Goal: Task Accomplishment & Management: Use online tool/utility

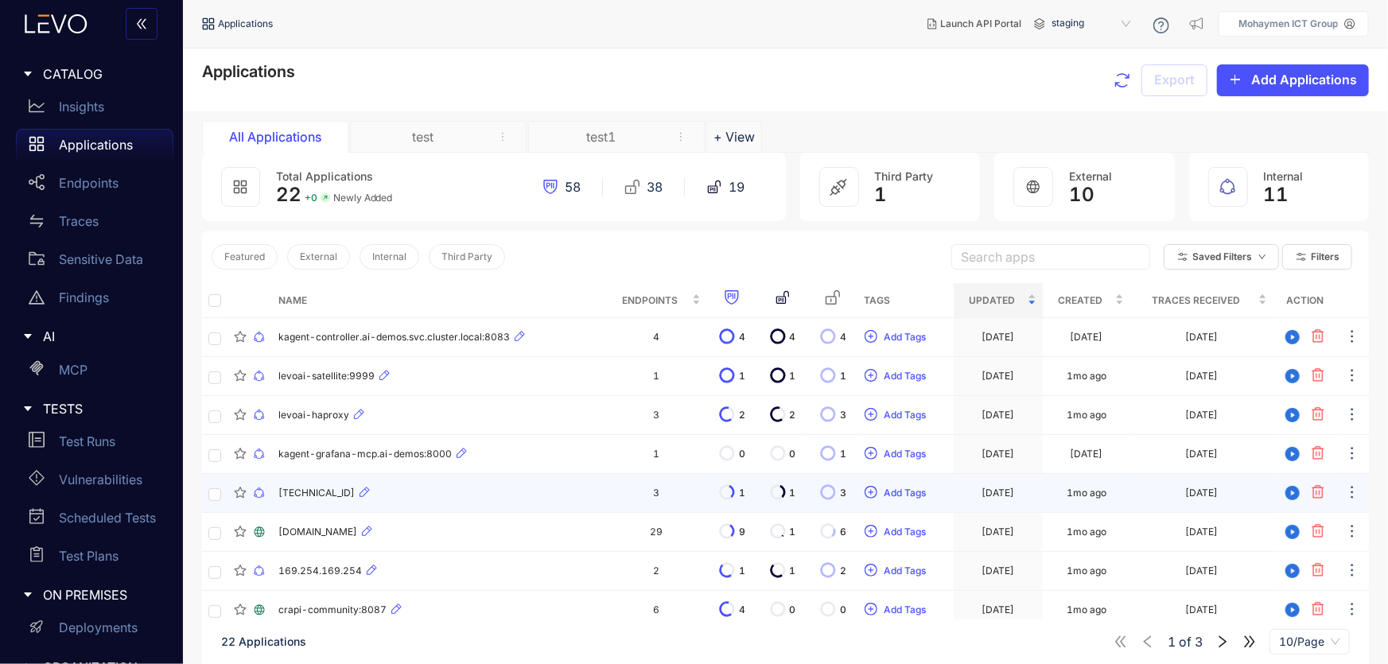
scroll to position [113, 0]
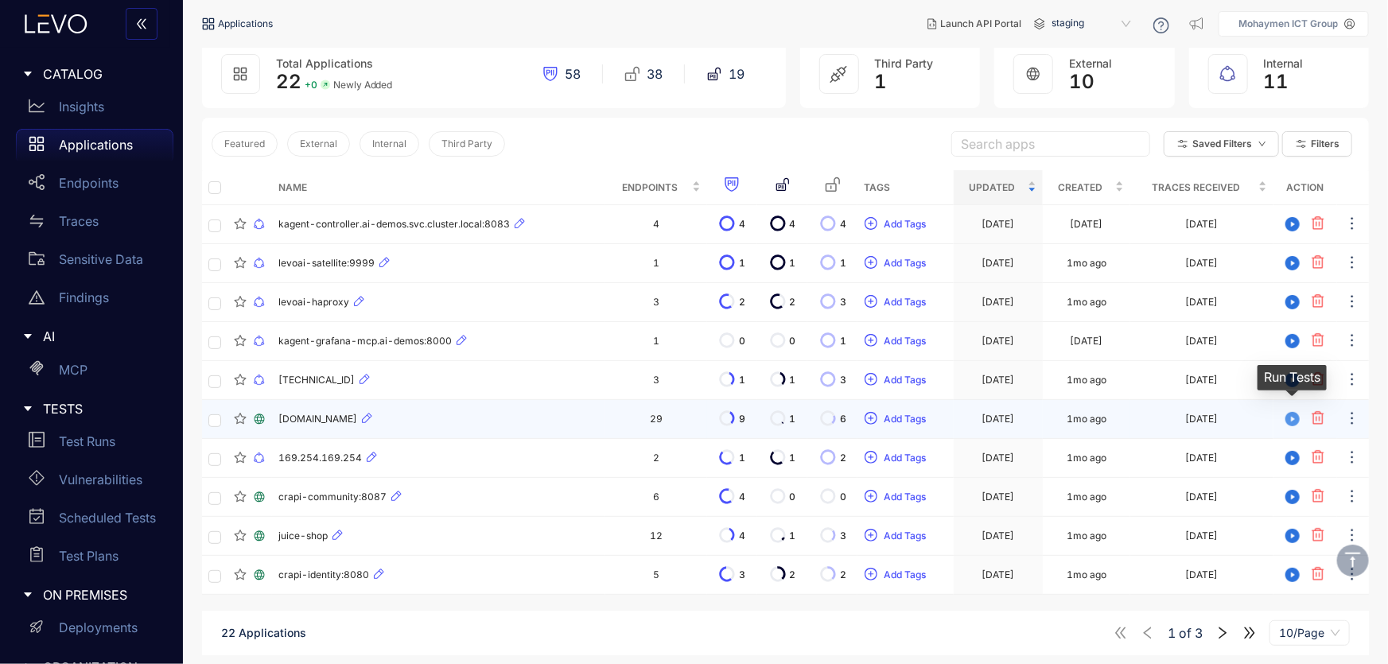
click at [1294, 414] on icon "play-circle" at bounding box center [1292, 419] width 14 height 14
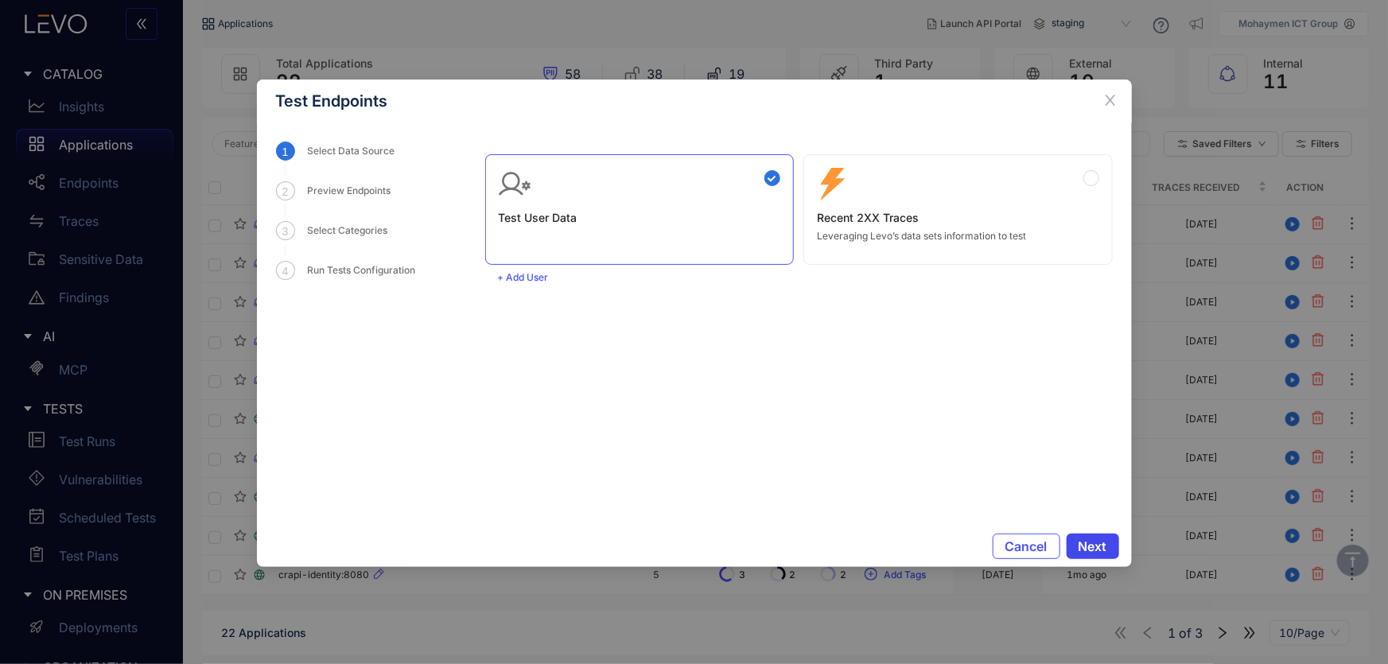
click at [1097, 546] on span "Next" at bounding box center [1092, 546] width 29 height 14
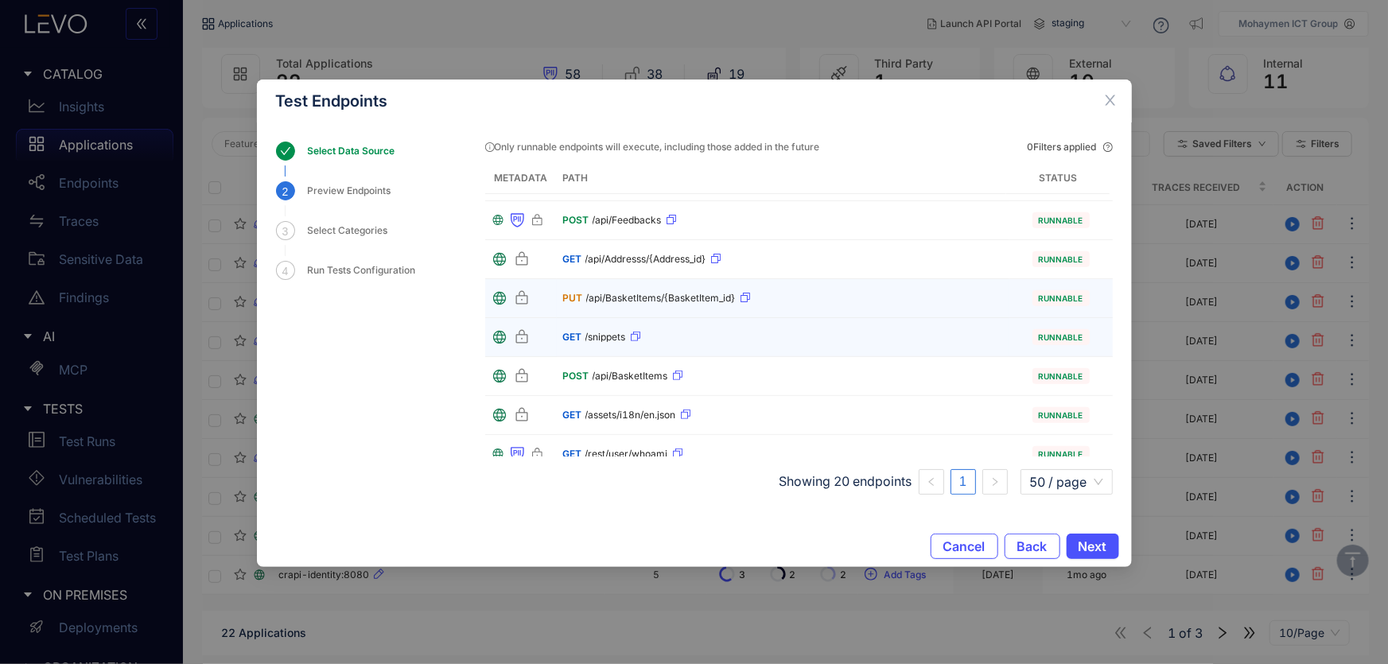
scroll to position [514, 0]
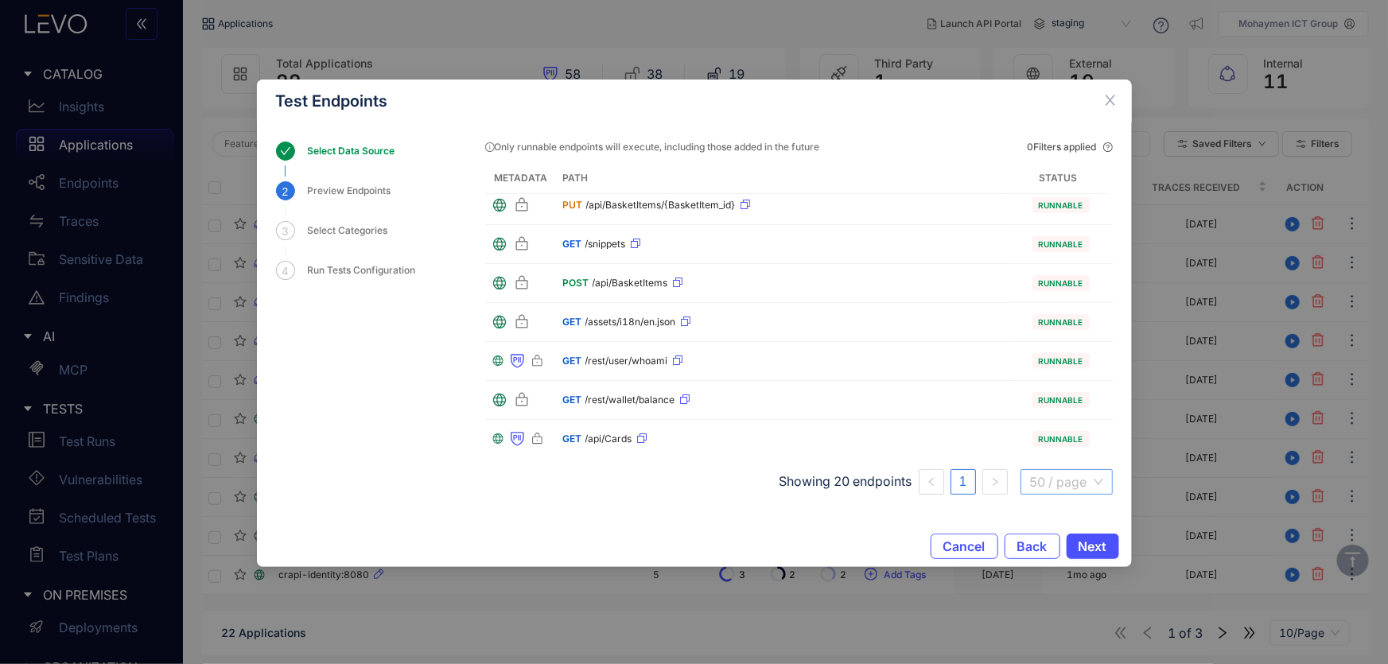
click at [1067, 475] on span "50 / page" at bounding box center [1066, 482] width 73 height 24
click at [1056, 454] on div "100 / page" at bounding box center [1066, 449] width 74 height 17
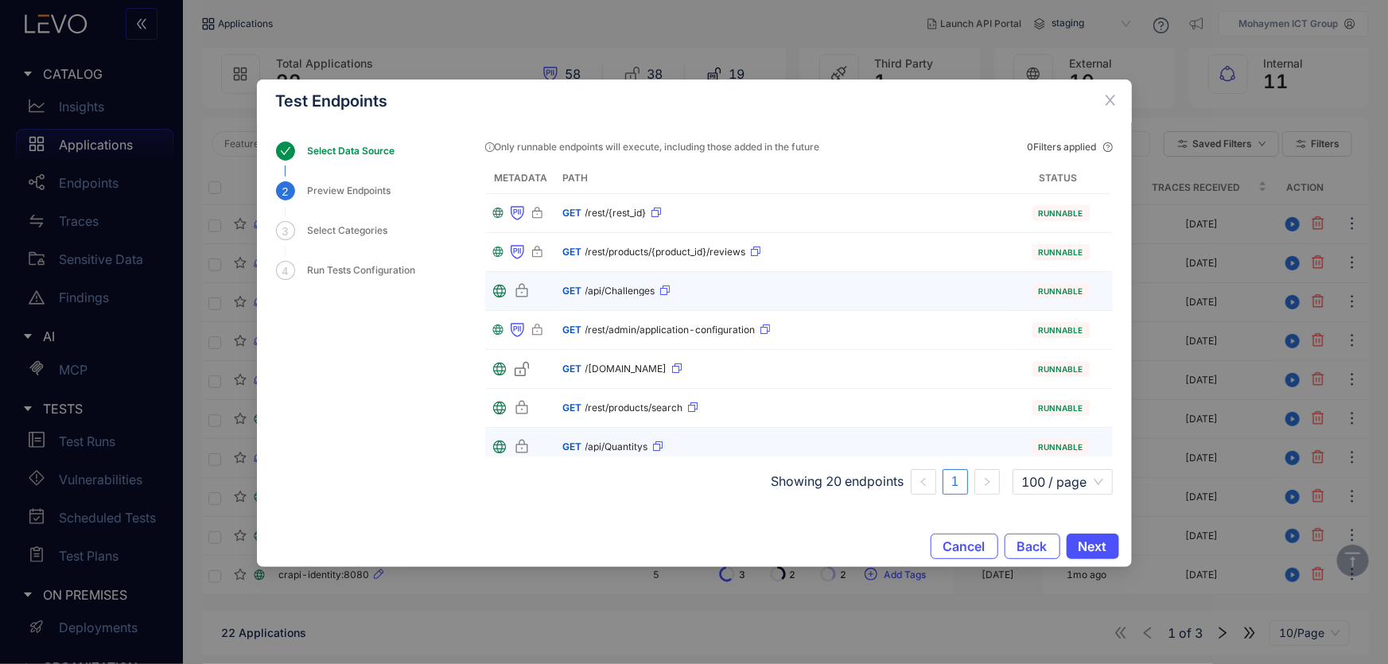
scroll to position [514, 0]
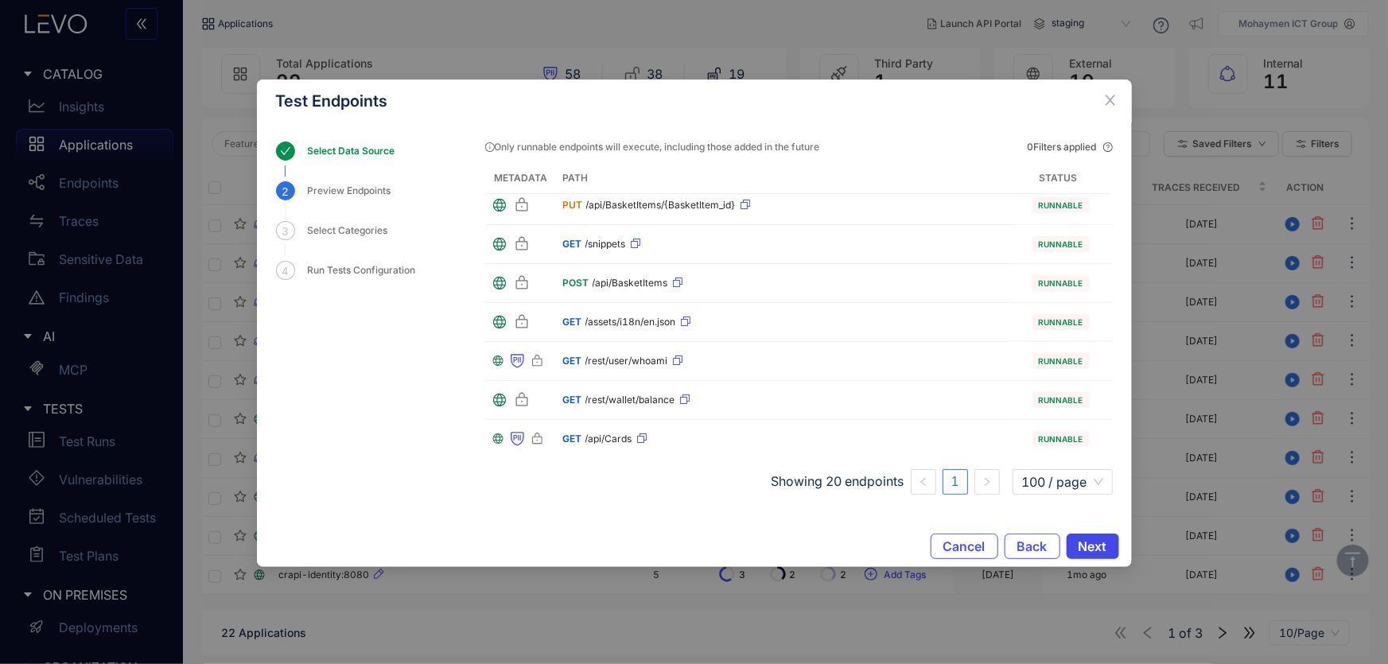
click at [1093, 540] on span "Next" at bounding box center [1092, 546] width 29 height 14
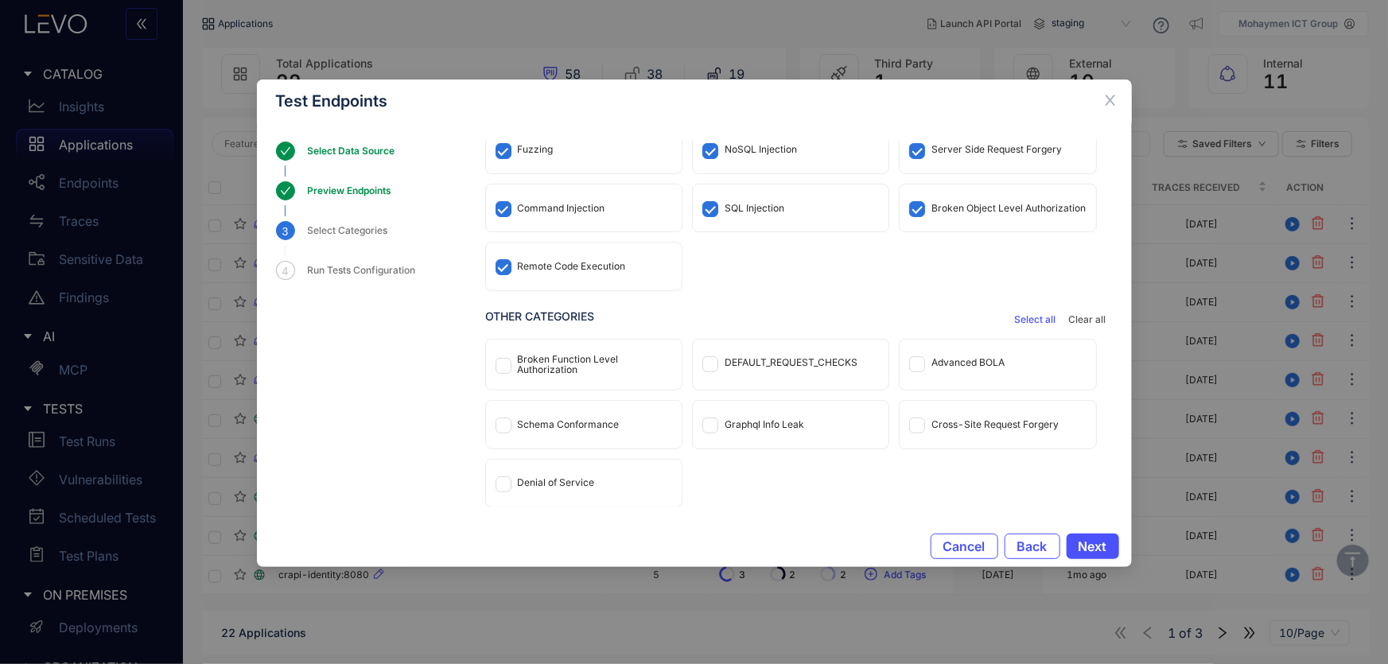
scroll to position [104, 0]
click at [569, 365] on div "Broken Function Level Authorization" at bounding box center [595, 364] width 154 height 22
click at [742, 359] on div "DEFAULT_REQUEST_CHECKS" at bounding box center [790, 361] width 133 height 11
drag, startPoint x: 524, startPoint y: 423, endPoint x: 527, endPoint y: 435, distance: 12.3
click at [524, 421] on div "Schema Conformance" at bounding box center [569, 423] width 102 height 11
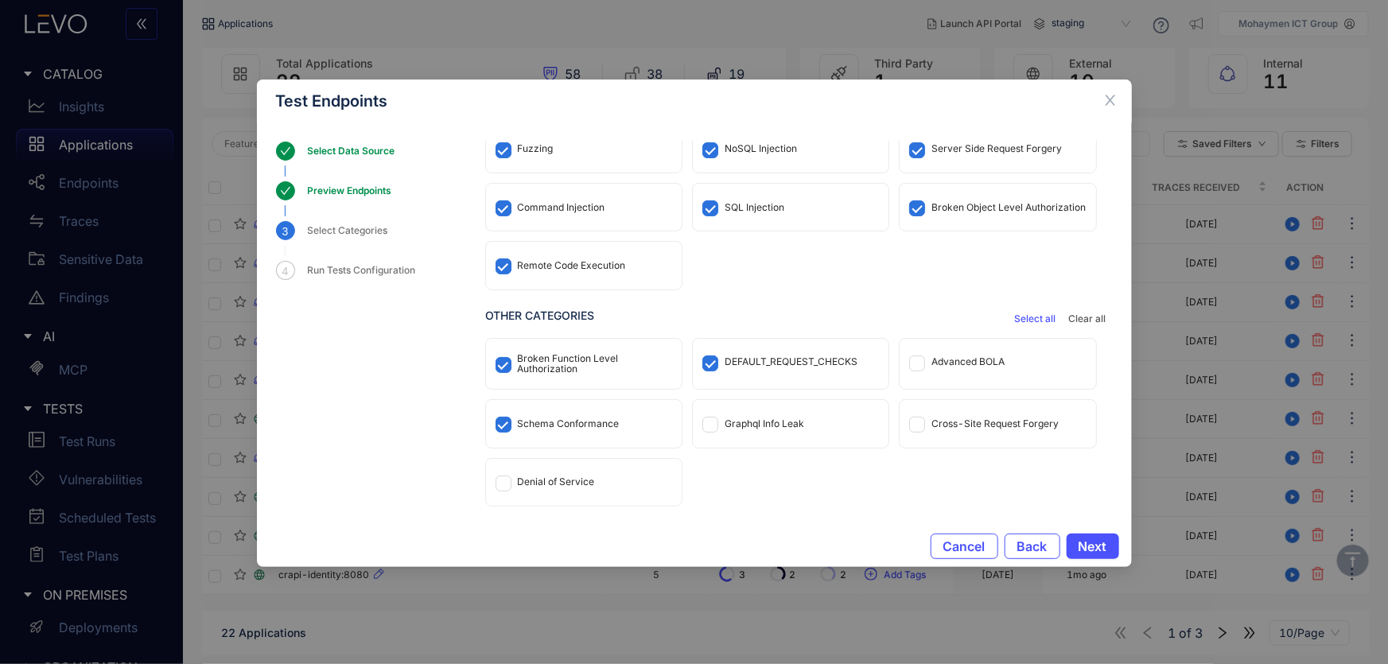
click at [532, 487] on div "Denial of Service" at bounding box center [584, 482] width 196 height 47
click at [769, 428] on div "Graphql Info Leak" at bounding box center [764, 423] width 80 height 11
click at [939, 366] on div "Advanced BOLA" at bounding box center [967, 361] width 73 height 11
click at [969, 432] on div "Cross-Site Request Forgery" at bounding box center [997, 423] width 196 height 47
click at [1097, 541] on span "Next" at bounding box center [1092, 546] width 29 height 14
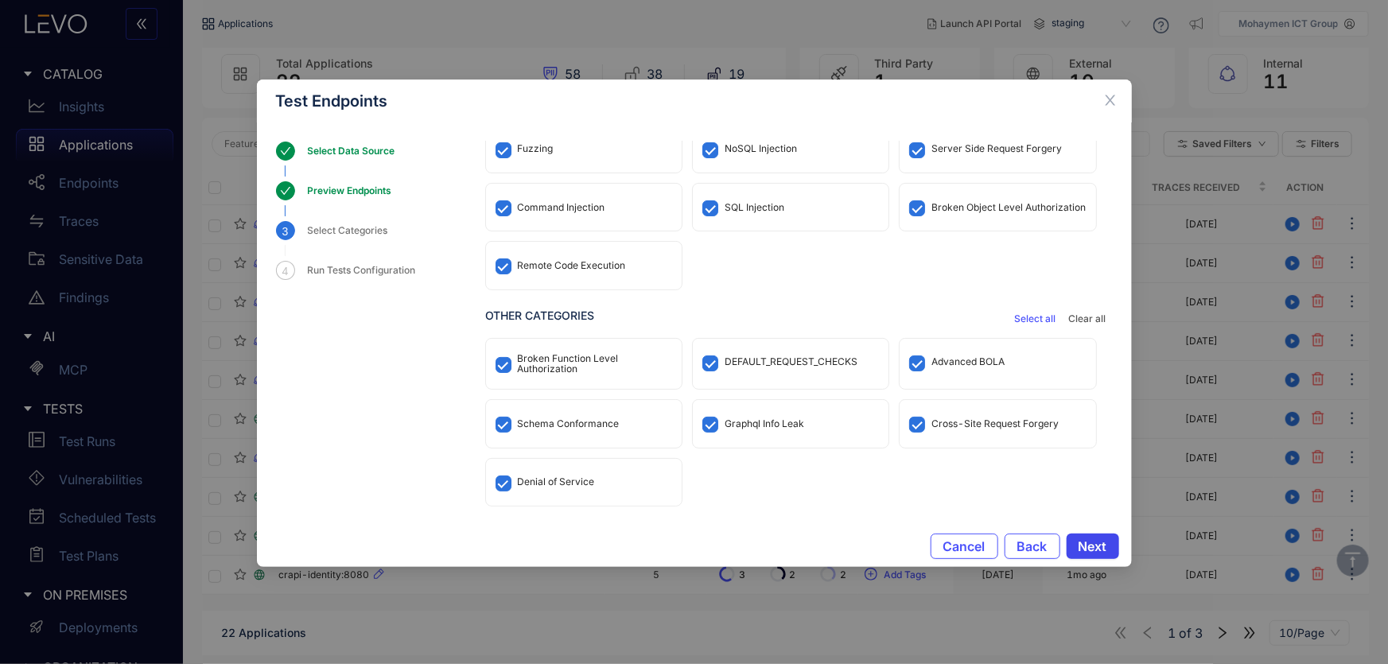
scroll to position [0, 0]
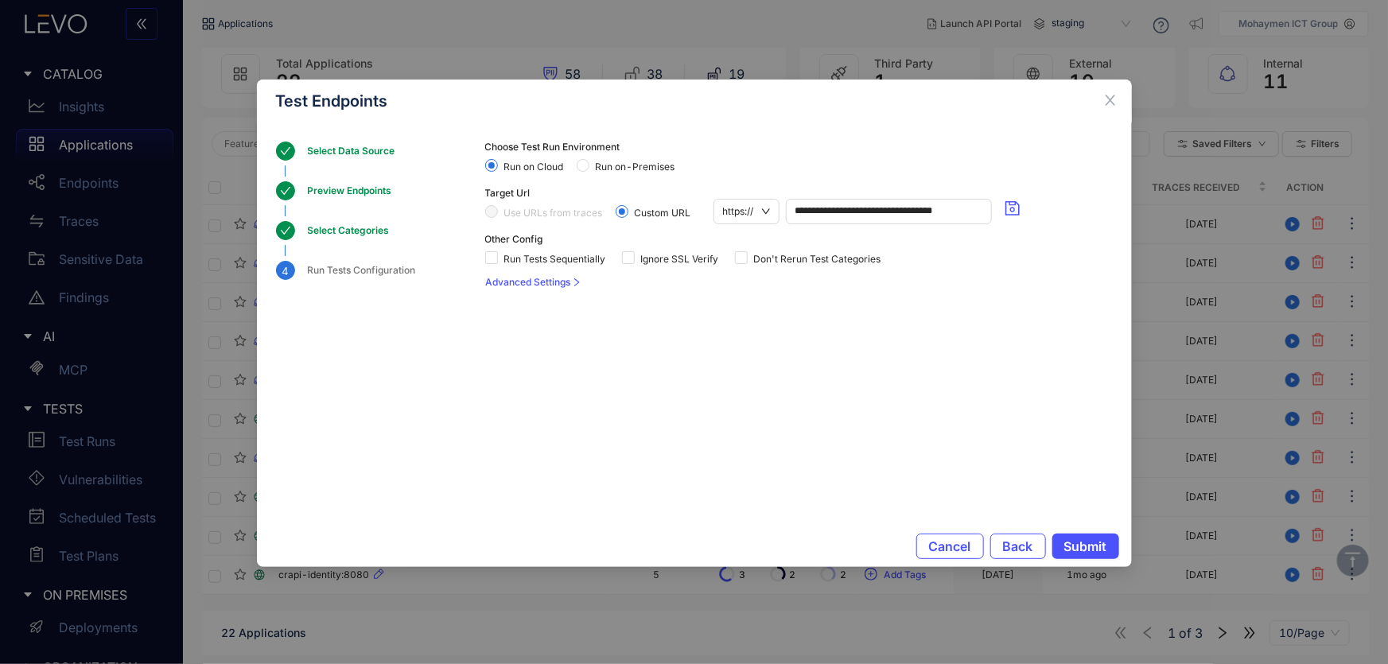
click at [511, 281] on span "Advanced Settings" at bounding box center [528, 282] width 85 height 11
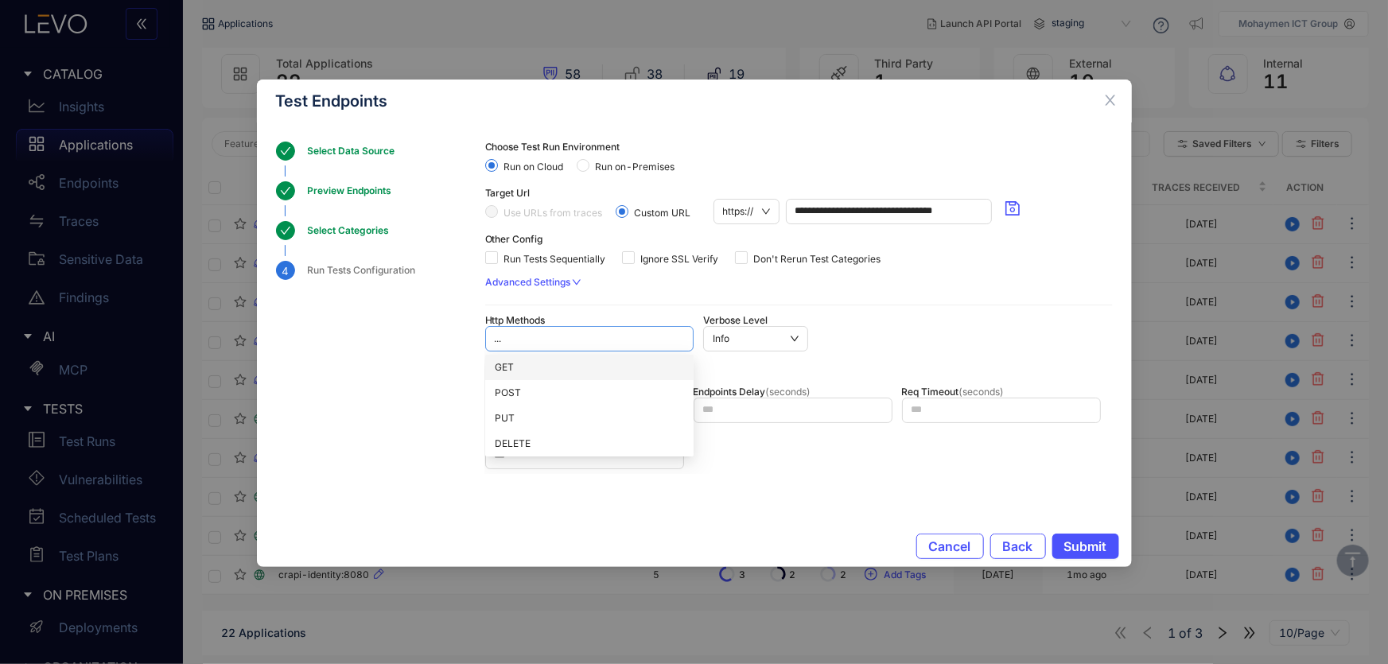
click at [566, 340] on div at bounding box center [581, 339] width 182 height 16
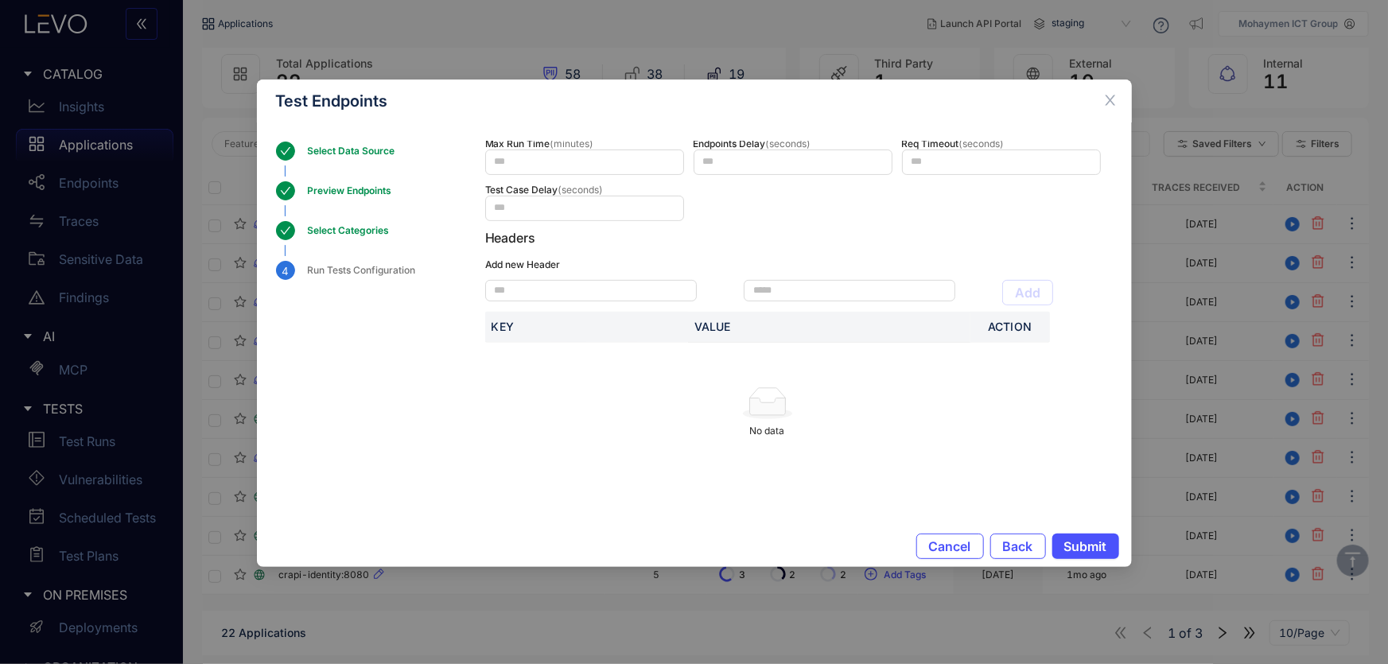
scroll to position [254, 0]
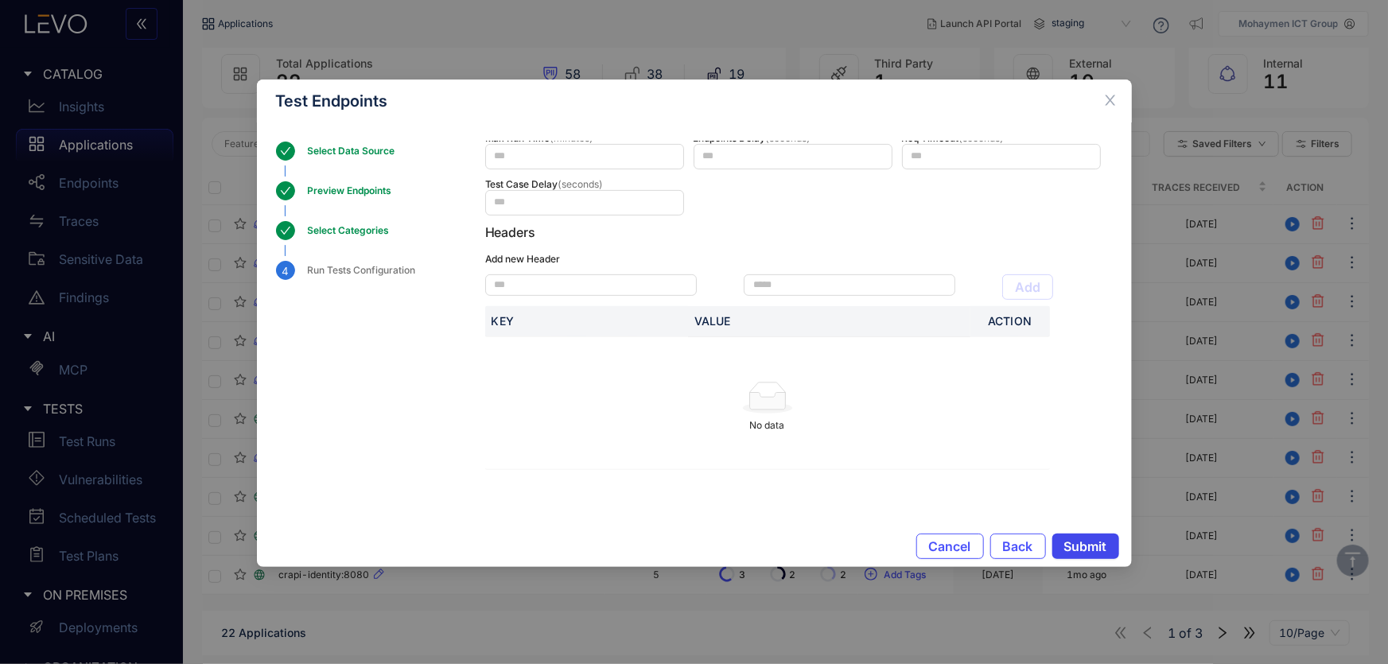
click at [1092, 552] on span "Submit" at bounding box center [1085, 546] width 43 height 14
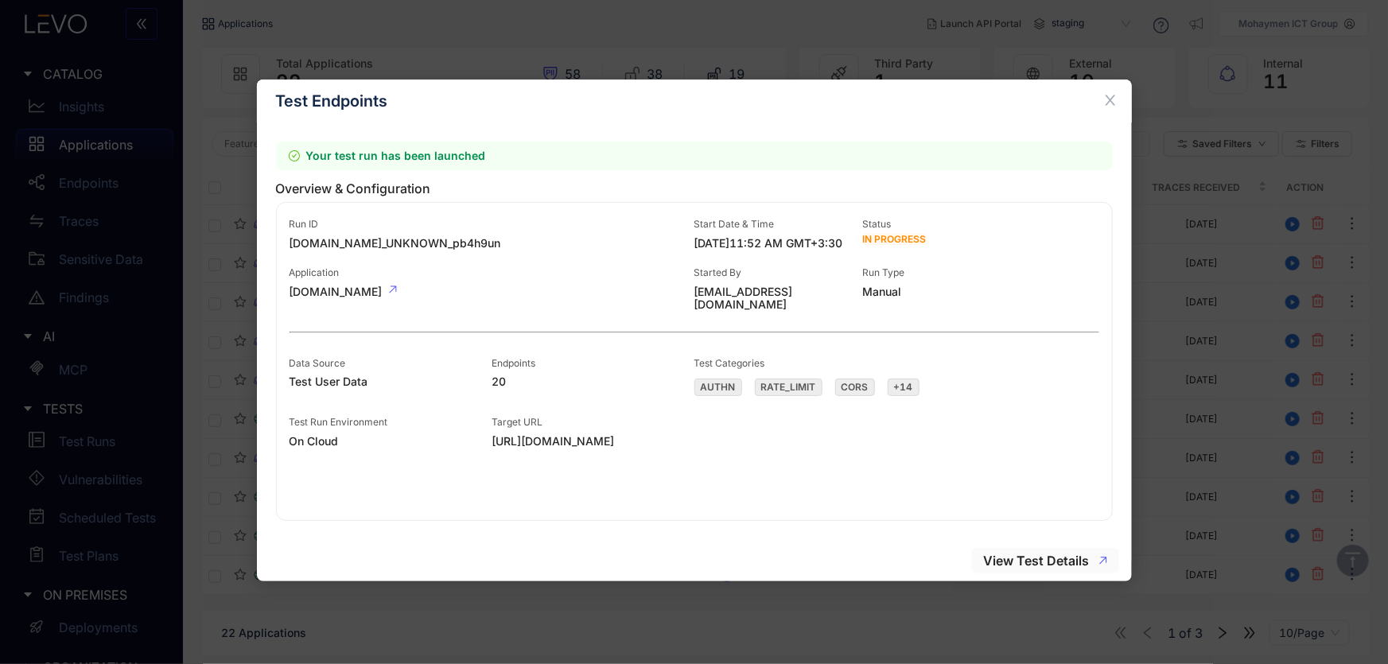
click at [1030, 563] on span "View Test Details" at bounding box center [1037, 560] width 106 height 14
